Goal: Task Accomplishment & Management: Manage account settings

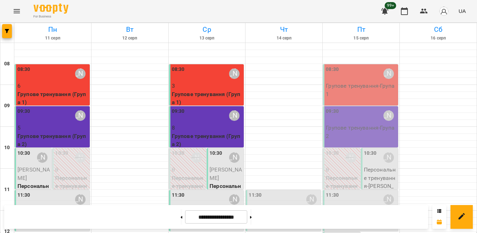
scroll to position [309, 0]
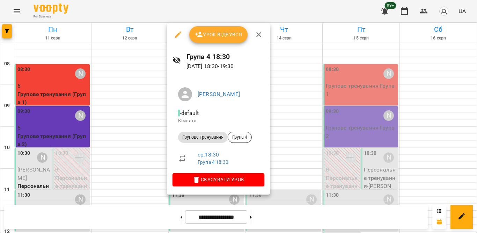
click at [235, 32] on span "Урок відбувся" at bounding box center [218, 34] width 47 height 8
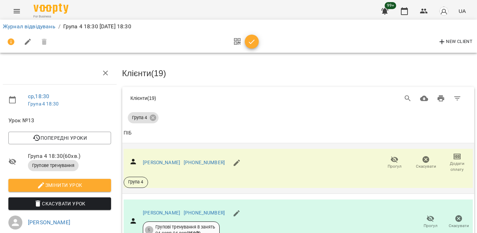
scroll to position [35, 0]
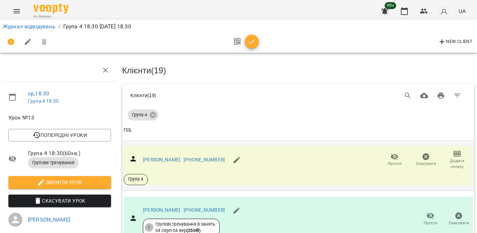
click at [387, 161] on span "Прогул" at bounding box center [394, 164] width 14 height 6
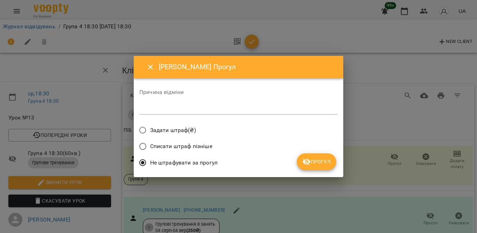
click at [328, 160] on span "Прогул" at bounding box center [316, 161] width 28 height 8
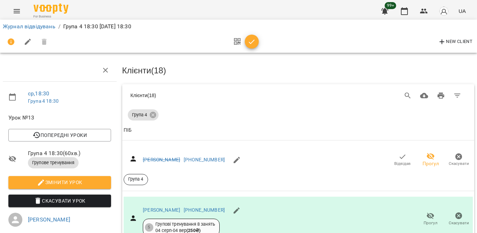
scroll to position [140, 0]
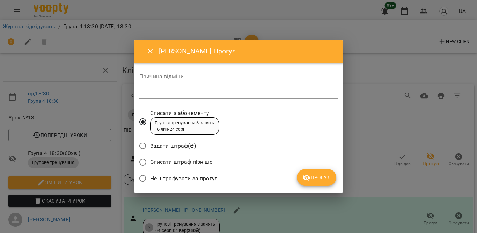
drag, startPoint x: 199, startPoint y: 176, endPoint x: 254, endPoint y: 168, distance: 55.0
click at [200, 176] on span "Не штрафувати за прогул" at bounding box center [183, 178] width 67 height 8
click at [211, 177] on span "Не штрафувати за прогул" at bounding box center [183, 178] width 67 height 8
click at [308, 178] on icon "submit" at bounding box center [306, 177] width 8 height 8
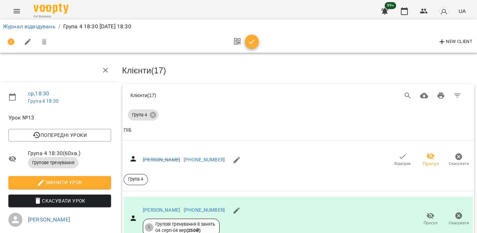
scroll to position [209, 0]
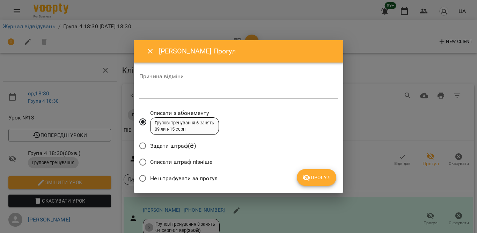
drag, startPoint x: 169, startPoint y: 180, endPoint x: 181, endPoint y: 178, distance: 12.4
click at [169, 180] on span "Не штрафувати за прогул" at bounding box center [183, 178] width 67 height 8
click at [306, 176] on icon "submit" at bounding box center [307, 178] width 8 height 7
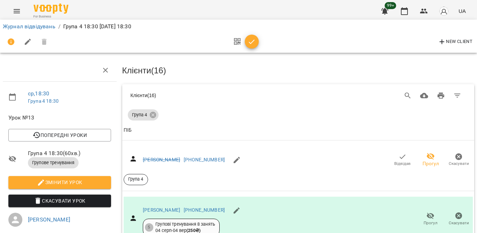
scroll to position [244, 0]
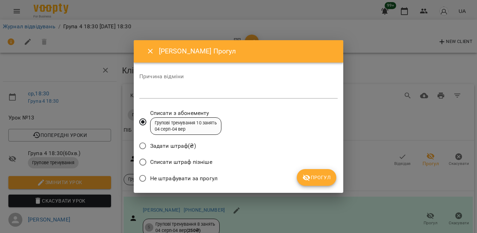
click at [209, 177] on span "Не штрафувати за прогул" at bounding box center [183, 178] width 67 height 8
click at [313, 181] on span "Прогул" at bounding box center [316, 177] width 28 height 8
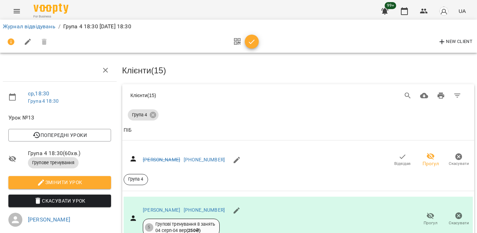
scroll to position [554, 0]
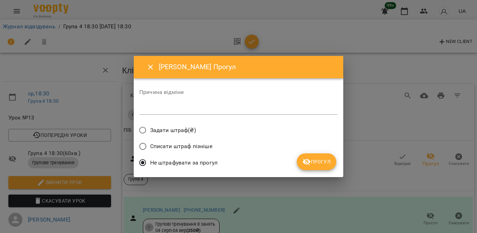
click at [314, 157] on button "Прогул" at bounding box center [316, 161] width 39 height 17
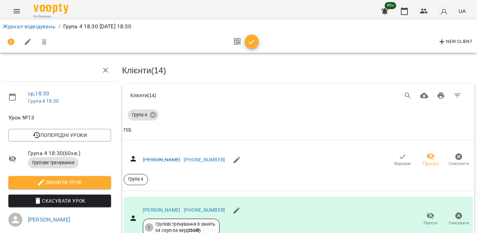
scroll to position [588, 0]
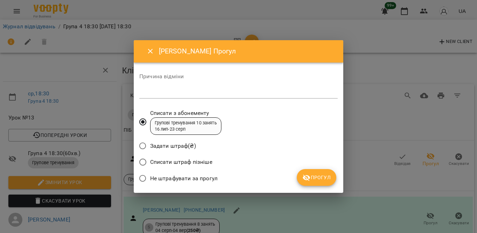
click at [194, 176] on span "Не штрафувати за прогул" at bounding box center [183, 178] width 67 height 8
click at [317, 179] on span "Прогул" at bounding box center [316, 177] width 28 height 8
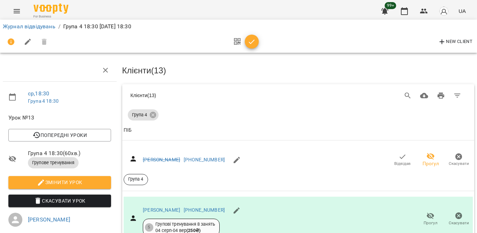
scroll to position [693, 0]
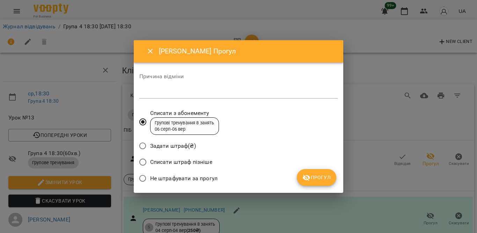
click at [175, 178] on span "Не штрафувати за прогул" at bounding box center [183, 178] width 67 height 8
click at [318, 176] on span "Прогул" at bounding box center [316, 177] width 28 height 8
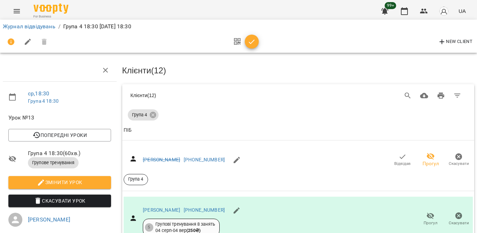
scroll to position [728, 0]
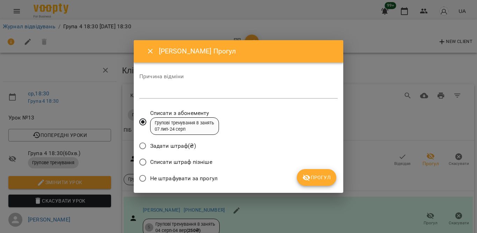
drag, startPoint x: 204, startPoint y: 176, endPoint x: 215, endPoint y: 175, distance: 11.3
click at [204, 176] on span "Не штрафувати за прогул" at bounding box center [183, 178] width 67 height 8
click at [322, 173] on span "Прогул" at bounding box center [316, 177] width 28 height 8
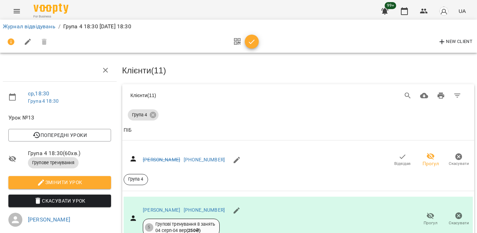
scroll to position [868, 0]
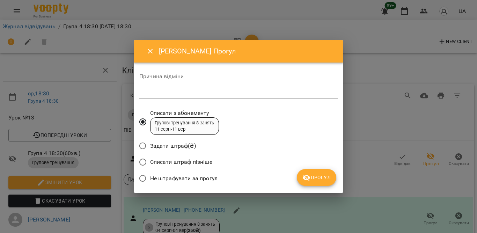
click at [200, 178] on span "Не штрафувати за прогул" at bounding box center [183, 178] width 67 height 8
click at [305, 172] on button "Прогул" at bounding box center [316, 177] width 39 height 17
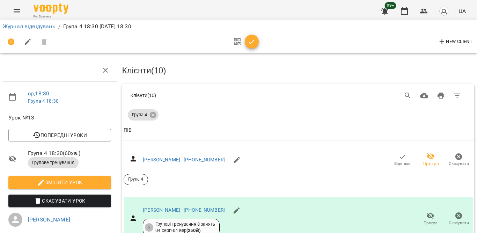
scroll to position [972, 0]
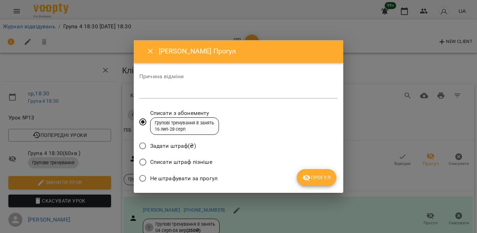
click at [210, 173] on label "Не штрафувати за прогул" at bounding box center [176, 178] width 82 height 15
click at [310, 173] on icon "submit" at bounding box center [306, 177] width 8 height 8
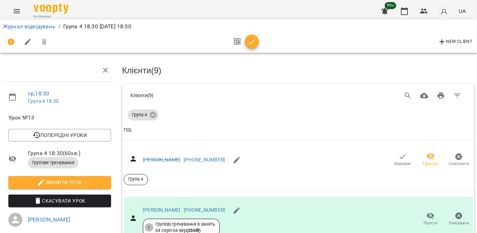
scroll to position [1055, 0]
click at [248, 45] on icon "button" at bounding box center [251, 42] width 8 height 8
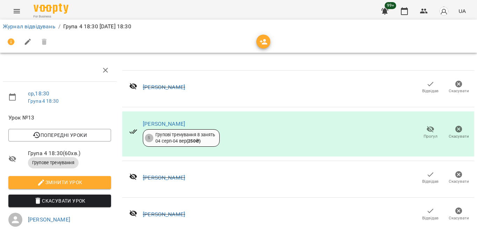
scroll to position [703, 0]
click at [410, 10] on button "button" at bounding box center [404, 11] width 17 height 17
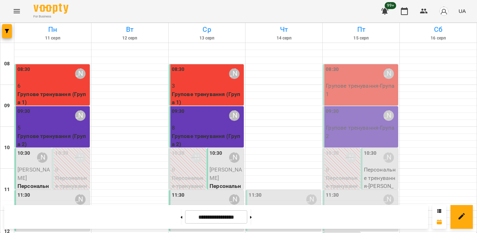
scroll to position [261, 0]
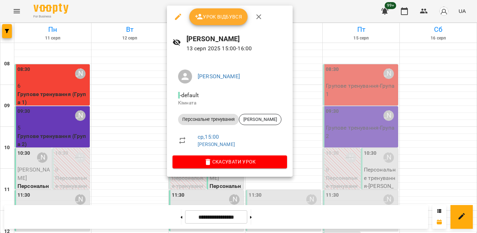
click at [212, 161] on span "Скасувати Урок" at bounding box center [229, 161] width 103 height 8
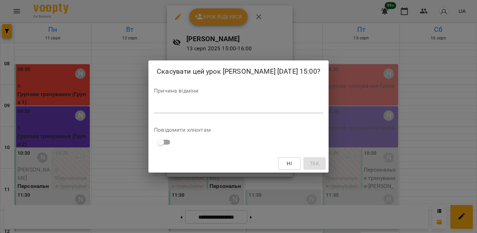
click at [302, 111] on textarea at bounding box center [238, 107] width 169 height 7
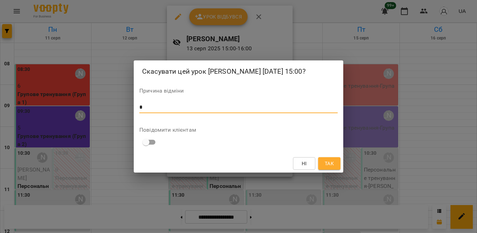
type textarea "*"
click at [322, 170] on button "Так" at bounding box center [329, 163] width 22 height 13
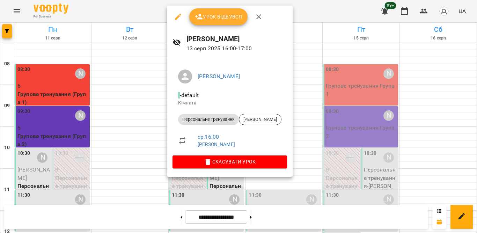
click at [206, 164] on icon "button" at bounding box center [208, 162] width 8 height 8
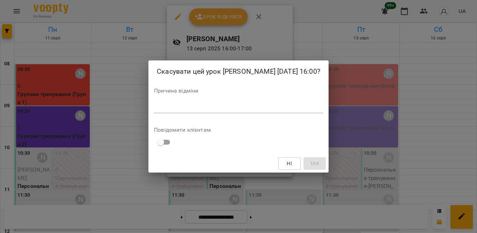
click at [242, 111] on textarea at bounding box center [238, 107] width 169 height 7
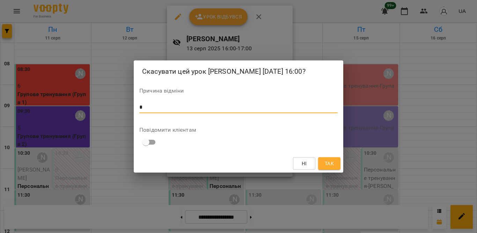
type textarea "*"
click at [328, 166] on span "Так" at bounding box center [329, 163] width 9 height 8
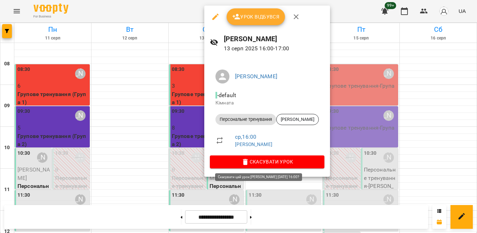
click at [253, 161] on span "Скасувати Урок" at bounding box center [266, 161] width 103 height 8
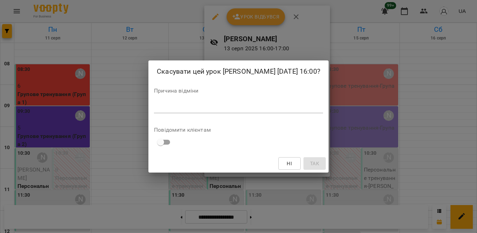
click at [230, 111] on textarea at bounding box center [238, 107] width 169 height 7
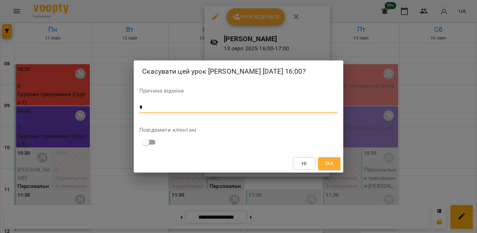
type textarea "*"
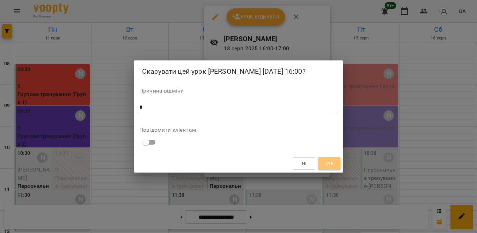
click at [325, 170] on button "Так" at bounding box center [329, 163] width 22 height 13
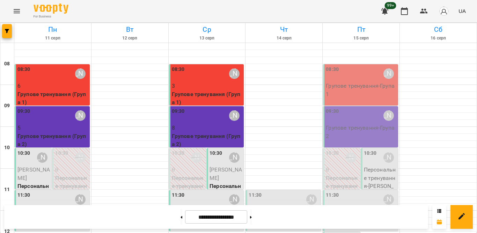
scroll to position [342, 0]
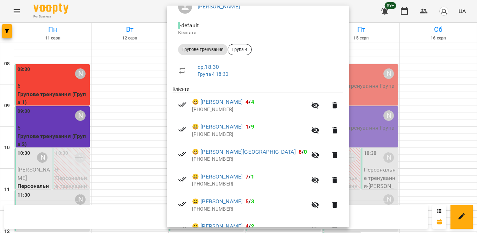
scroll to position [105, 0]
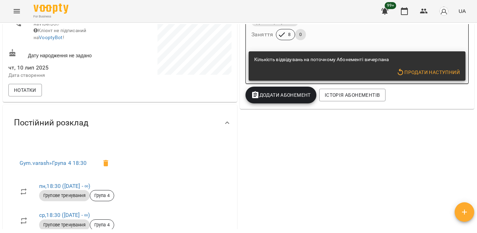
scroll to position [175, 0]
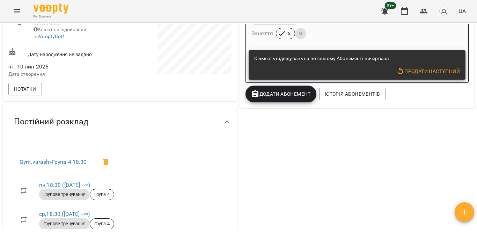
click at [302, 96] on span "Додати Абонемент" at bounding box center [281, 94] width 60 height 8
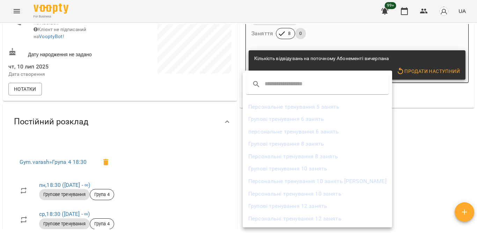
click at [324, 145] on li "Групові тренування 8 занять" at bounding box center [317, 144] width 149 height 13
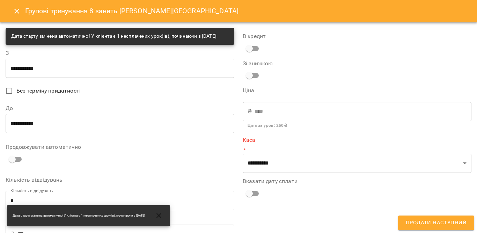
click at [35, 74] on input "**********" at bounding box center [120, 68] width 229 height 20
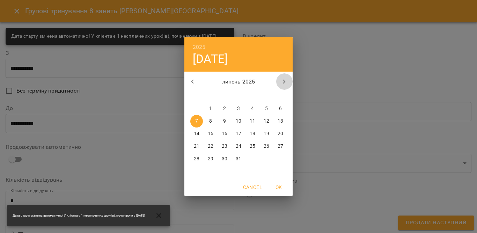
click at [282, 80] on icon "button" at bounding box center [284, 81] width 8 height 8
click at [239, 133] on p "14" at bounding box center [239, 133] width 6 height 7
type input "**********"
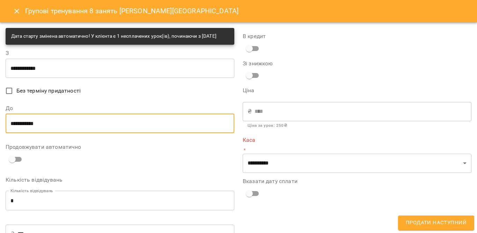
click at [19, 127] on input "**********" at bounding box center [120, 123] width 229 height 20
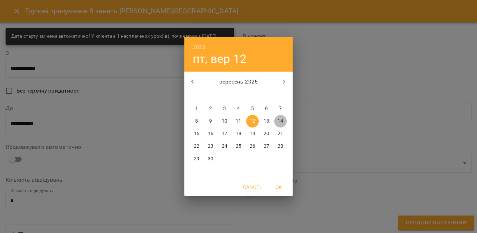
click at [282, 121] on p "14" at bounding box center [280, 121] width 6 height 7
type input "**********"
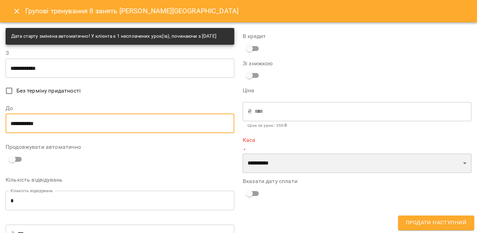
click at [278, 161] on select "**********" at bounding box center [357, 164] width 229 height 20
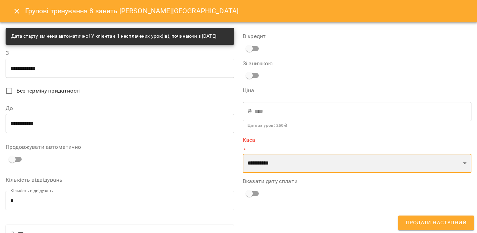
select select "****"
click at [243, 154] on select "**********" at bounding box center [357, 164] width 229 height 20
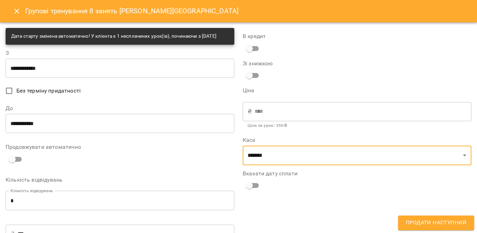
click at [445, 219] on span "Продати наступний" at bounding box center [436, 222] width 61 height 9
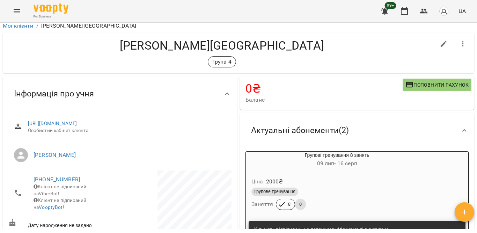
scroll to position [0, 0]
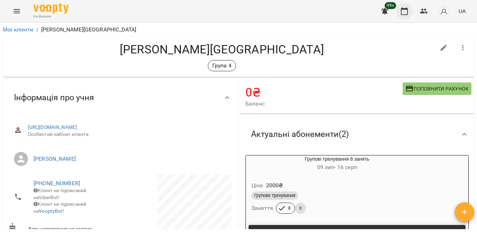
click at [405, 7] on icon "button" at bounding box center [404, 11] width 8 height 8
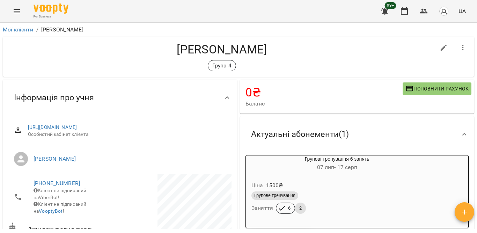
scroll to position [70, 0]
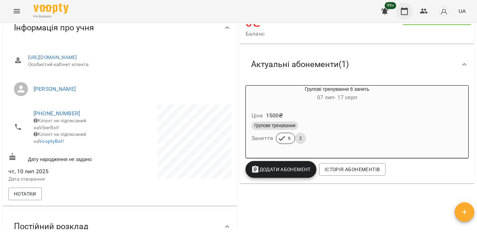
click at [402, 13] on icon "button" at bounding box center [404, 11] width 8 height 8
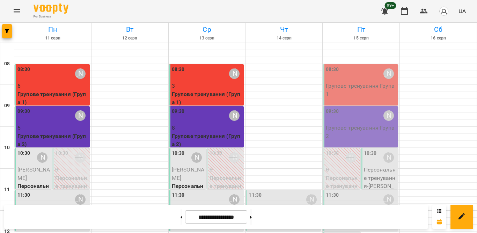
scroll to position [344, 0]
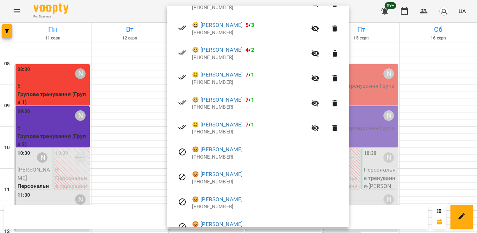
scroll to position [244, 0]
